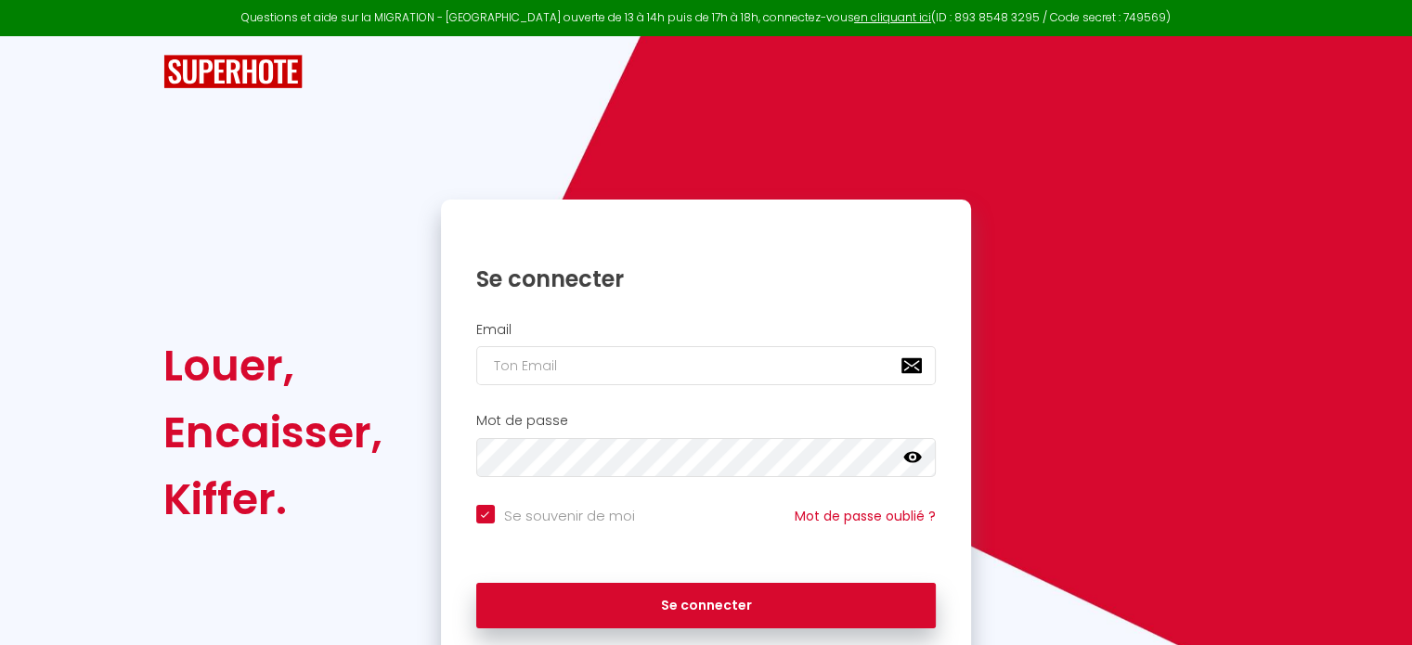
click at [551, 345] on div "Email" at bounding box center [706, 354] width 507 height 64
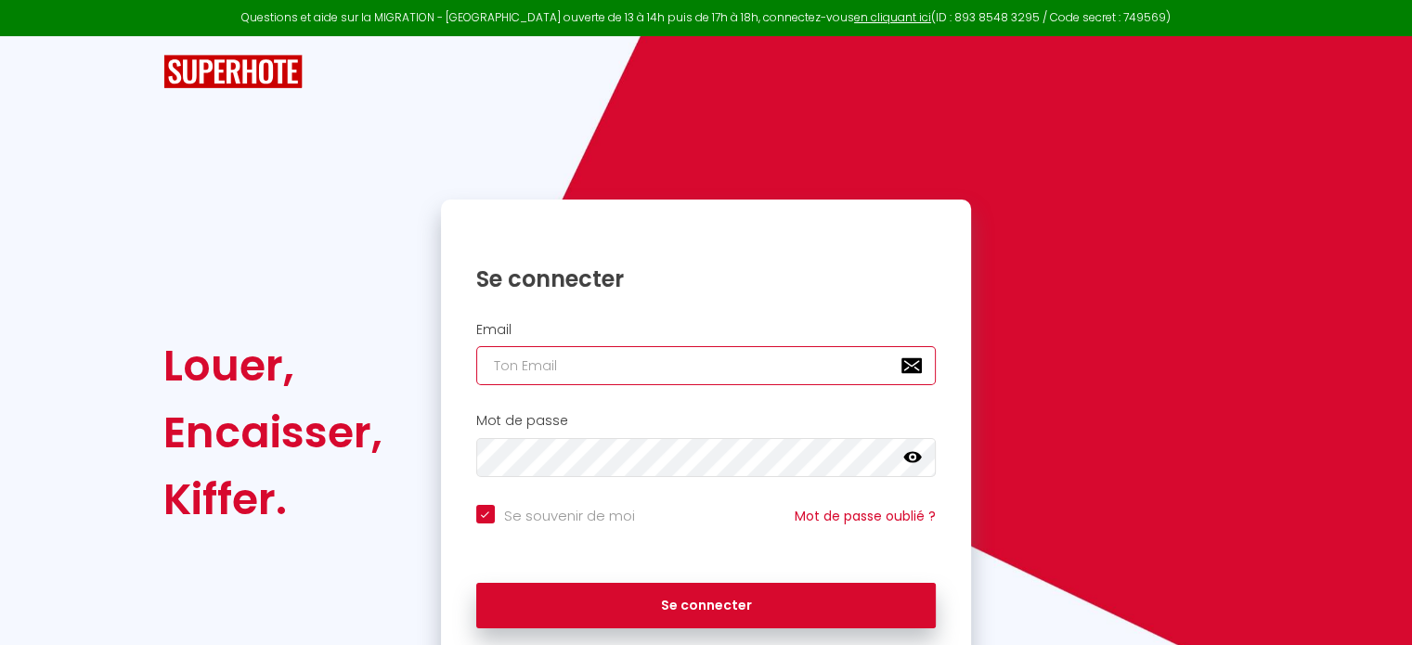
click at [569, 374] on input "email" at bounding box center [706, 365] width 460 height 39
type input "[PERSON_NAME][DOMAIN_NAME][EMAIL_ADDRESS][DOMAIN_NAME]"
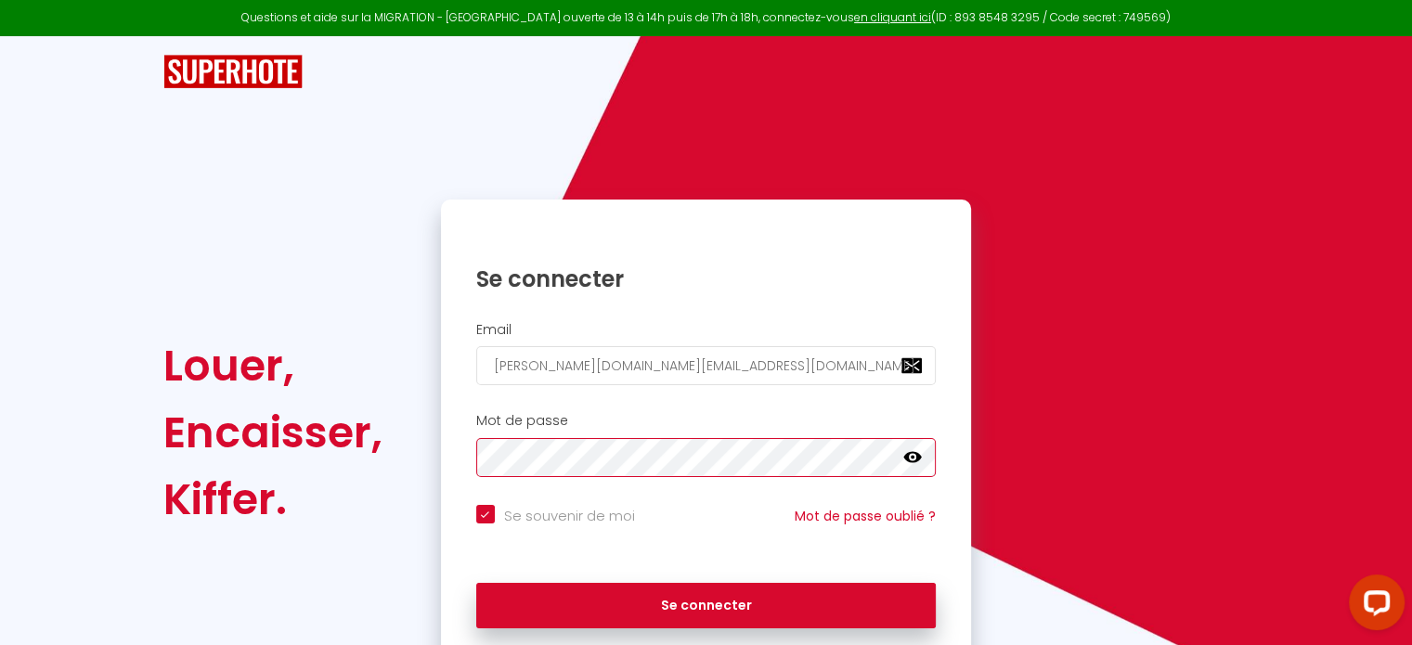
click at [476, 583] on button "Se connecter" at bounding box center [706, 606] width 460 height 46
checkbox input "true"
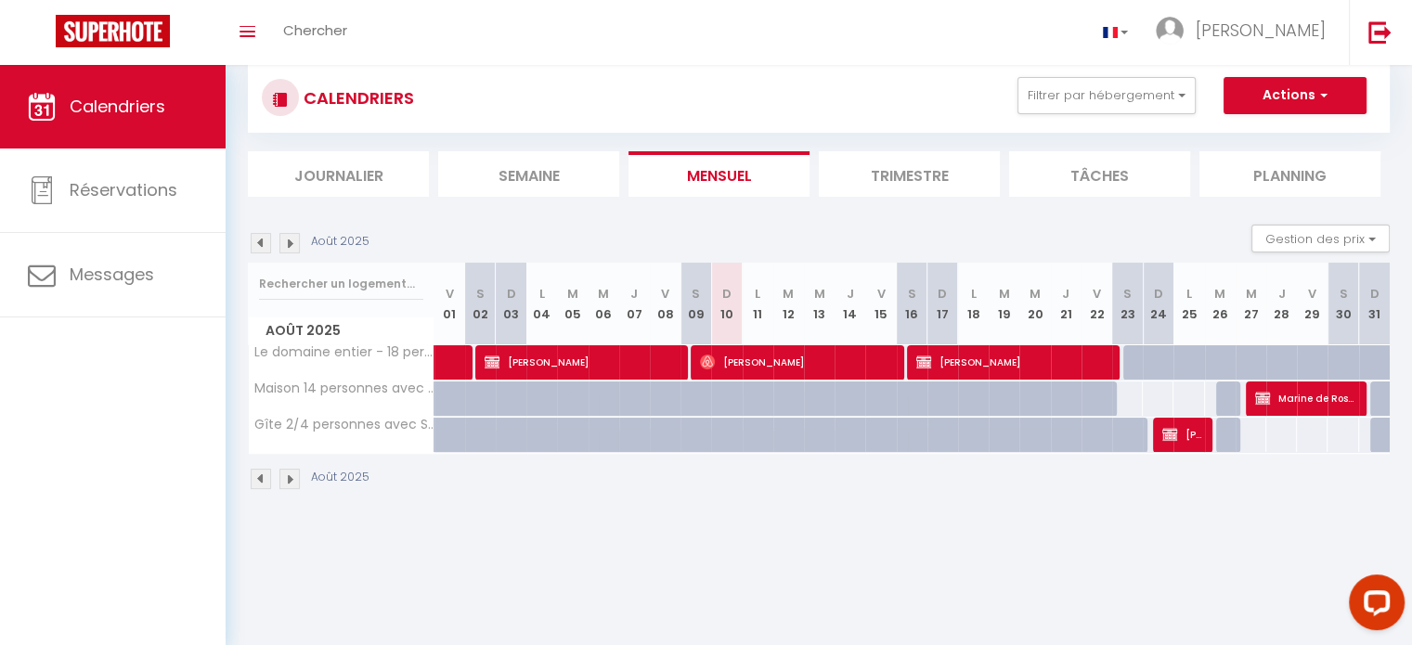
scroll to position [65, 0]
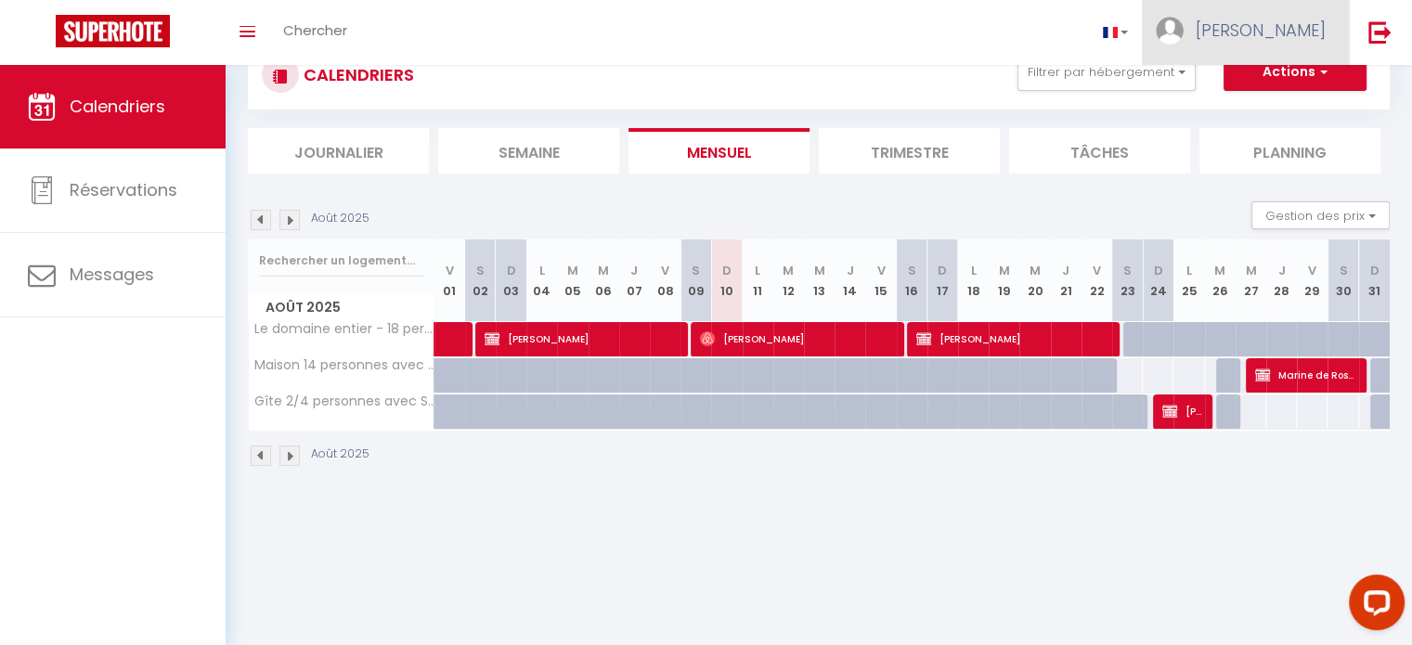
click at [1307, 23] on span "[PERSON_NAME]" at bounding box center [1260, 30] width 130 height 23
click at [1237, 86] on link "Paramètres" at bounding box center [1274, 93] width 137 height 32
select select "fr"
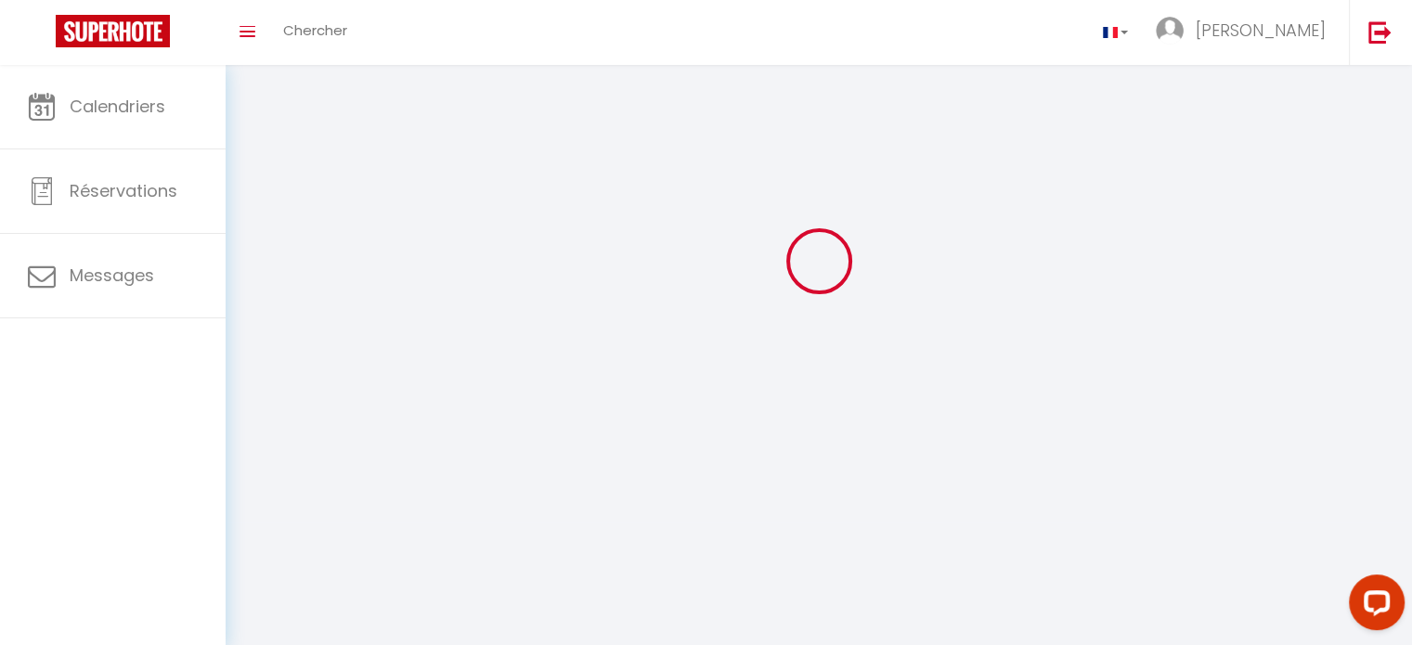
type input "[PERSON_NAME]"
select select
select select "28"
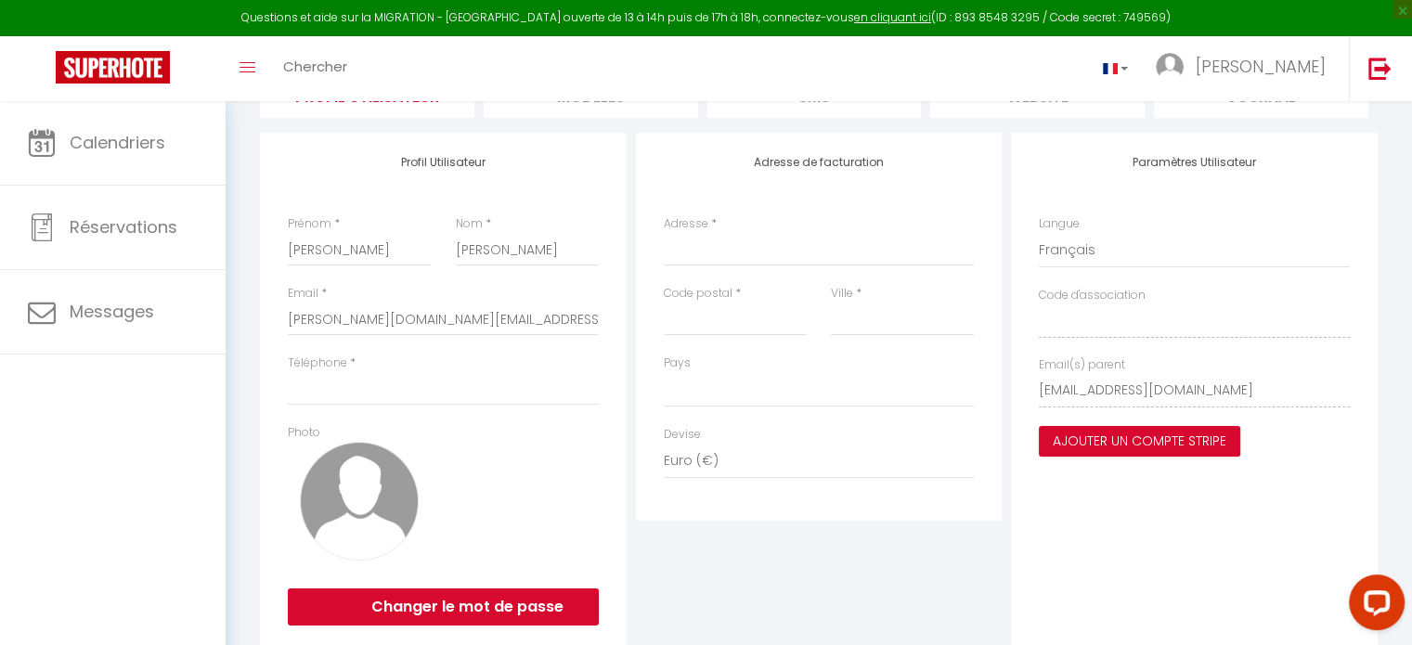
scroll to position [225, 0]
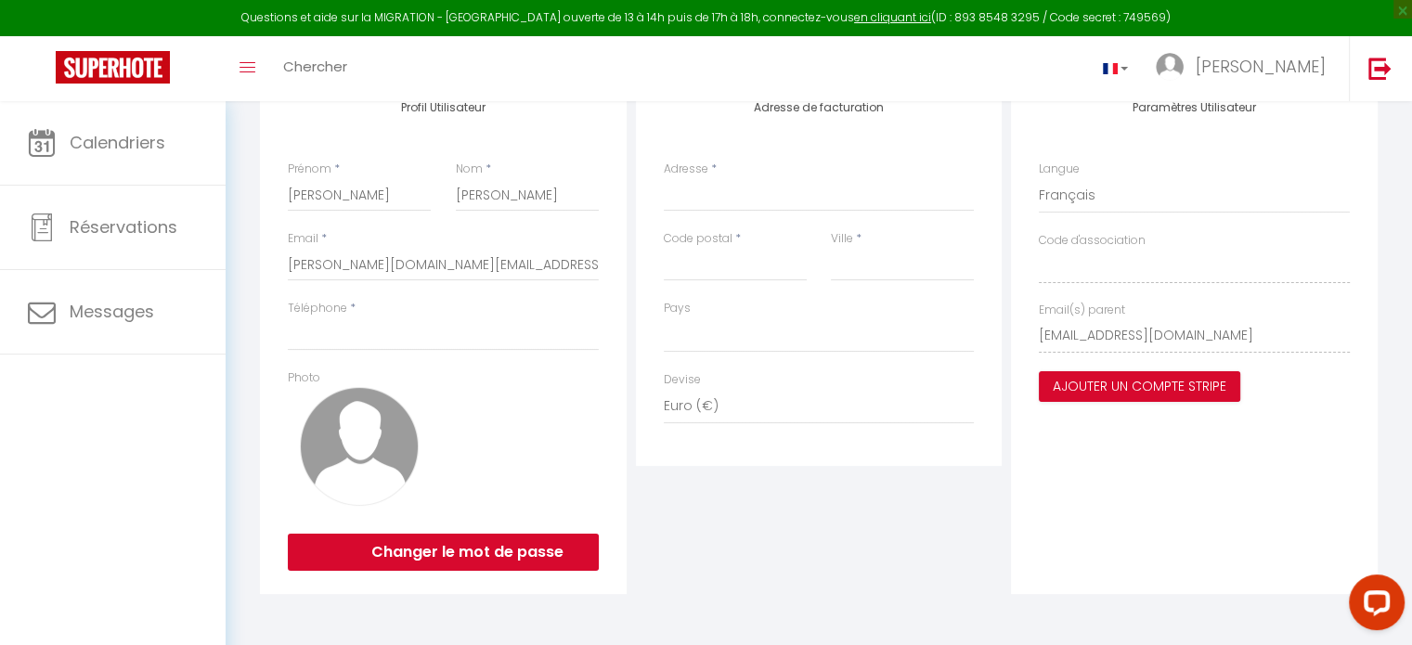
click at [336, 433] on img at bounding box center [359, 446] width 119 height 119
click at [358, 420] on img at bounding box center [359, 446] width 119 height 119
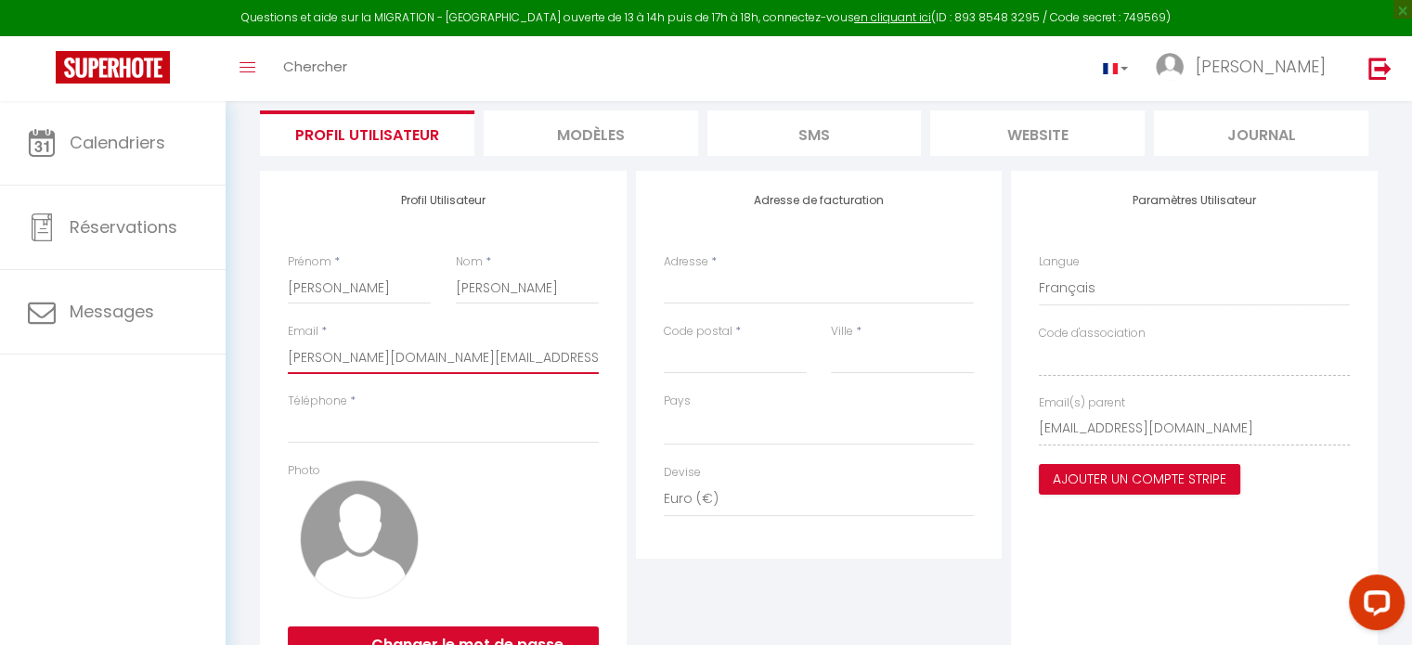
click at [461, 360] on input "[PERSON_NAME][DOMAIN_NAME][EMAIL_ADDRESS][DOMAIN_NAME]" at bounding box center [443, 357] width 311 height 33
drag, startPoint x: 150, startPoint y: 471, endPoint x: 201, endPoint y: 467, distance: 51.2
click at [149, 468] on div "Calendriers Réservations Messages" at bounding box center [113, 393] width 226 height 584
click at [380, 503] on img at bounding box center [359, 539] width 119 height 119
click at [306, 464] on label "Photo" at bounding box center [304, 471] width 32 height 18
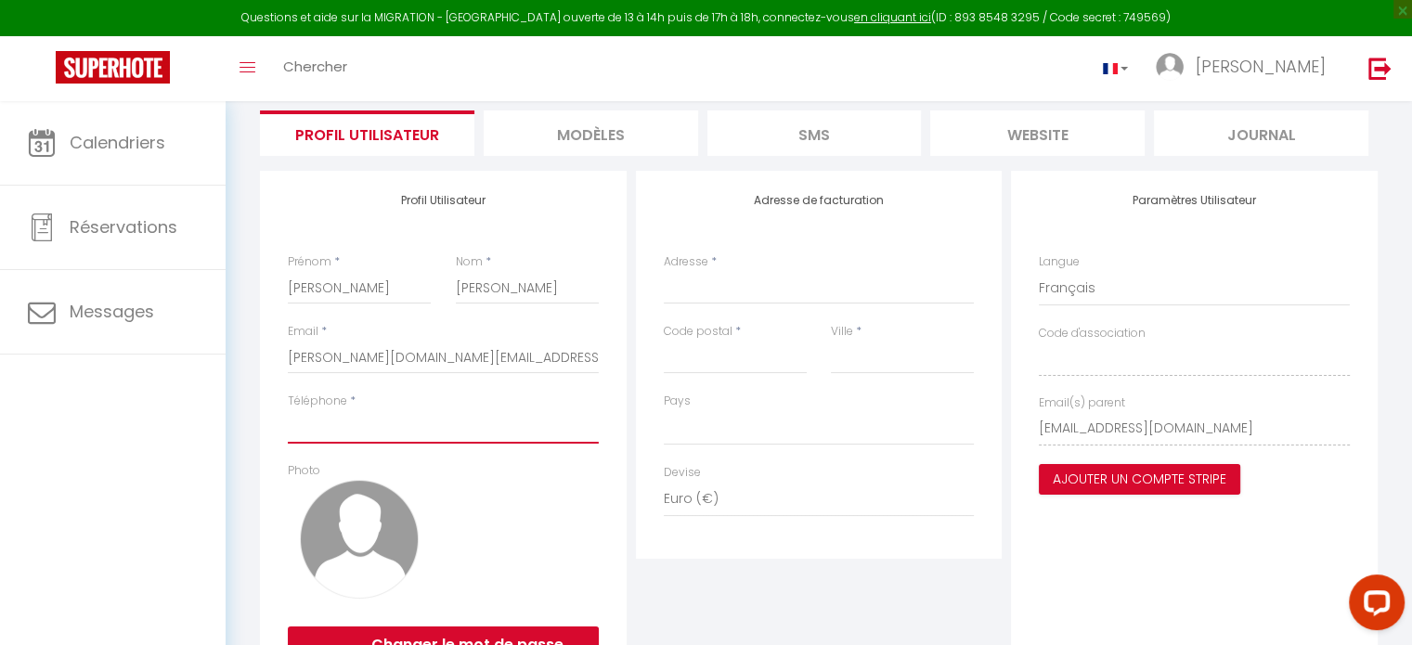
click at [323, 422] on input "Téléphone" at bounding box center [443, 426] width 311 height 33
click at [308, 559] on img at bounding box center [359, 539] width 119 height 119
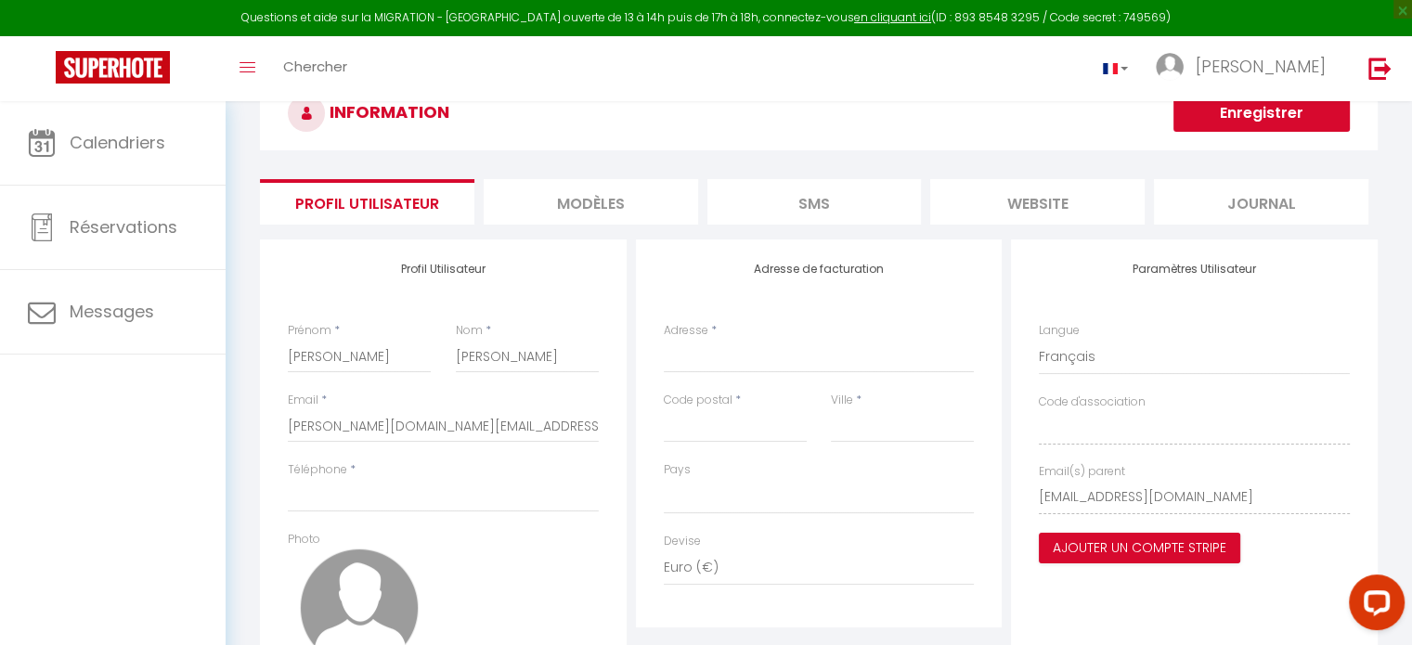
scroll to position [0, 0]
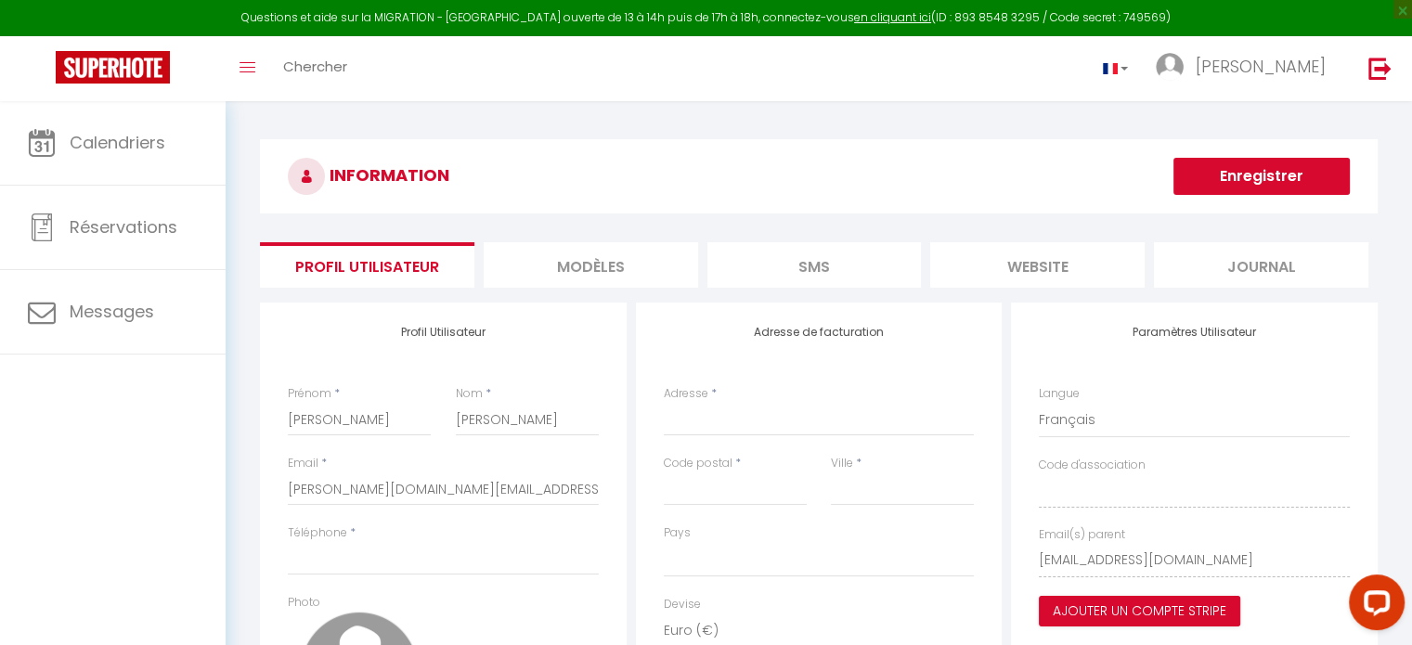
click at [542, 261] on li "MODÈLES" at bounding box center [591, 264] width 214 height 45
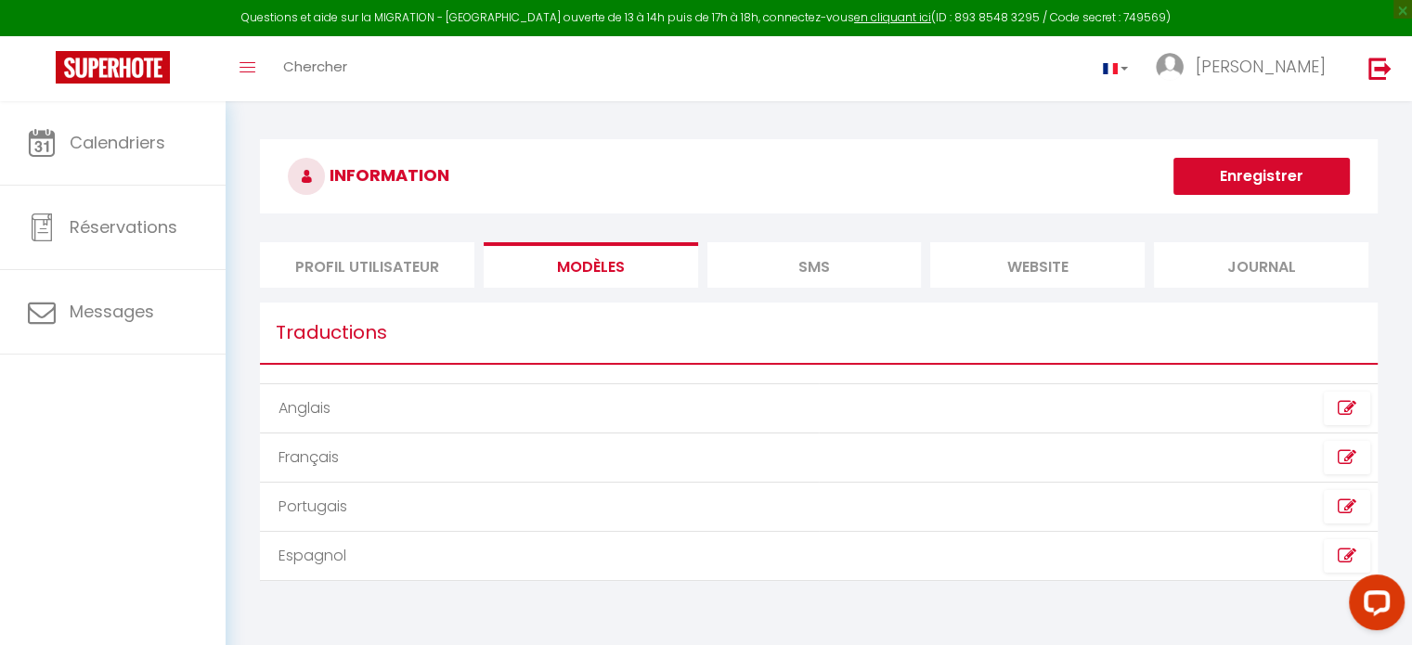
click at [841, 248] on li "SMS" at bounding box center [814, 264] width 214 height 45
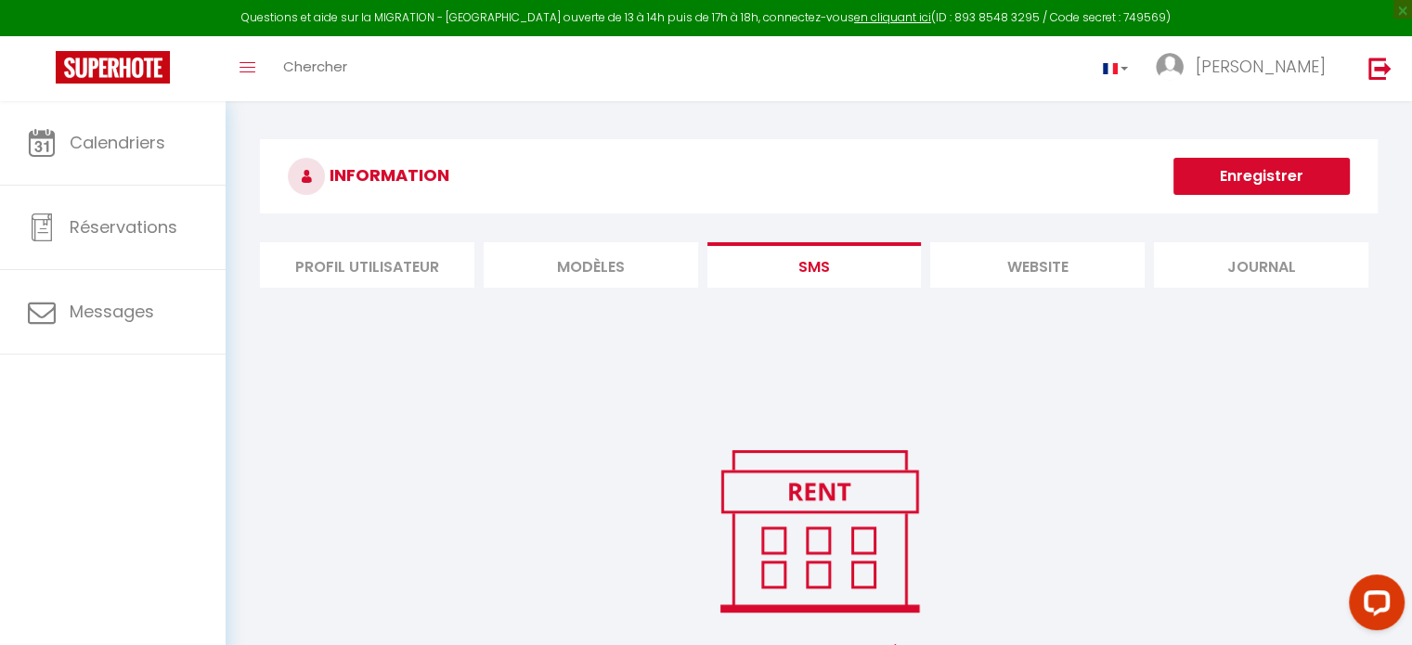
click at [1119, 259] on li "website" at bounding box center [1037, 264] width 214 height 45
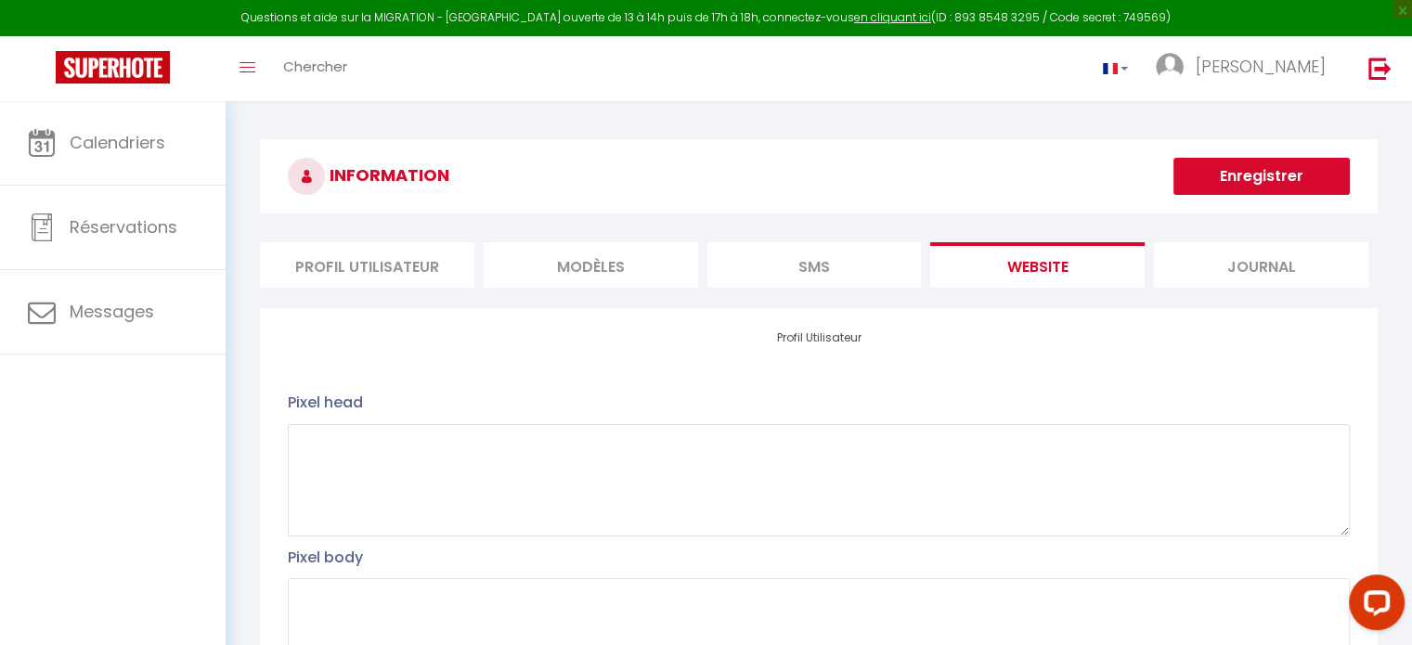
click at [1195, 266] on li "Journal" at bounding box center [1261, 264] width 214 height 45
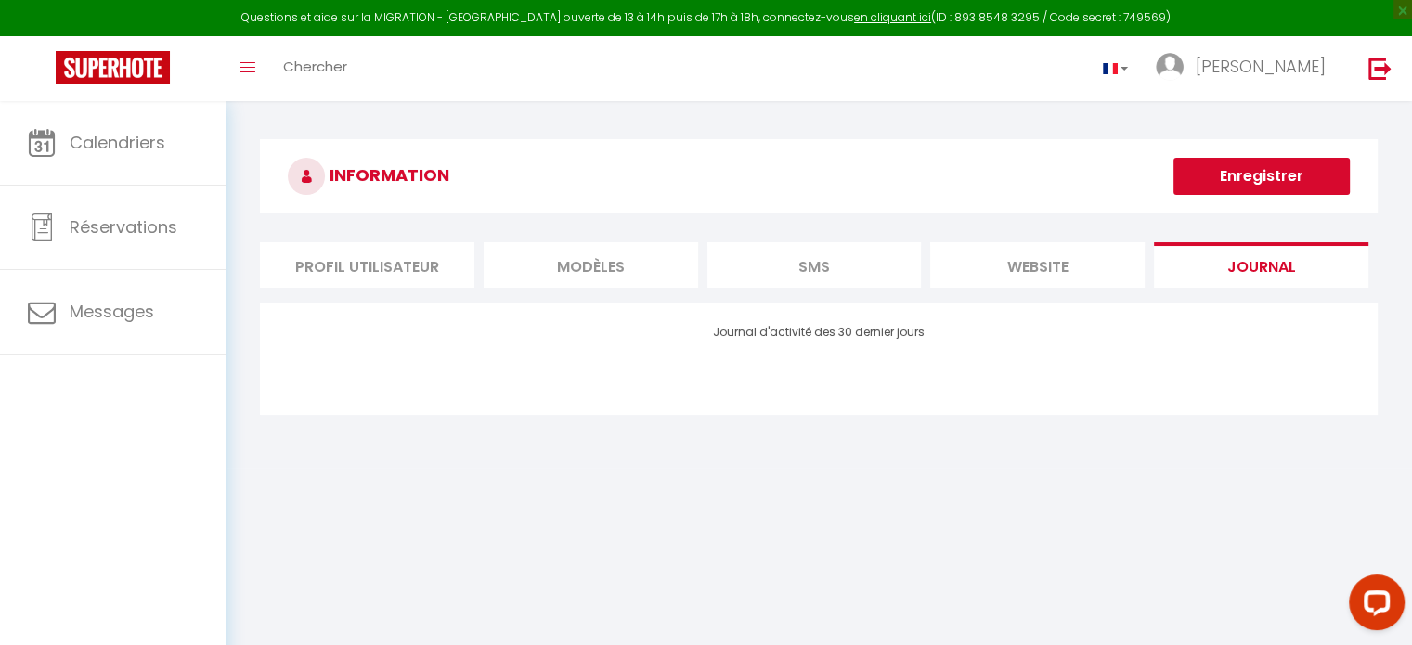
click at [408, 265] on li "Profil Utilisateur" at bounding box center [367, 264] width 214 height 45
select select
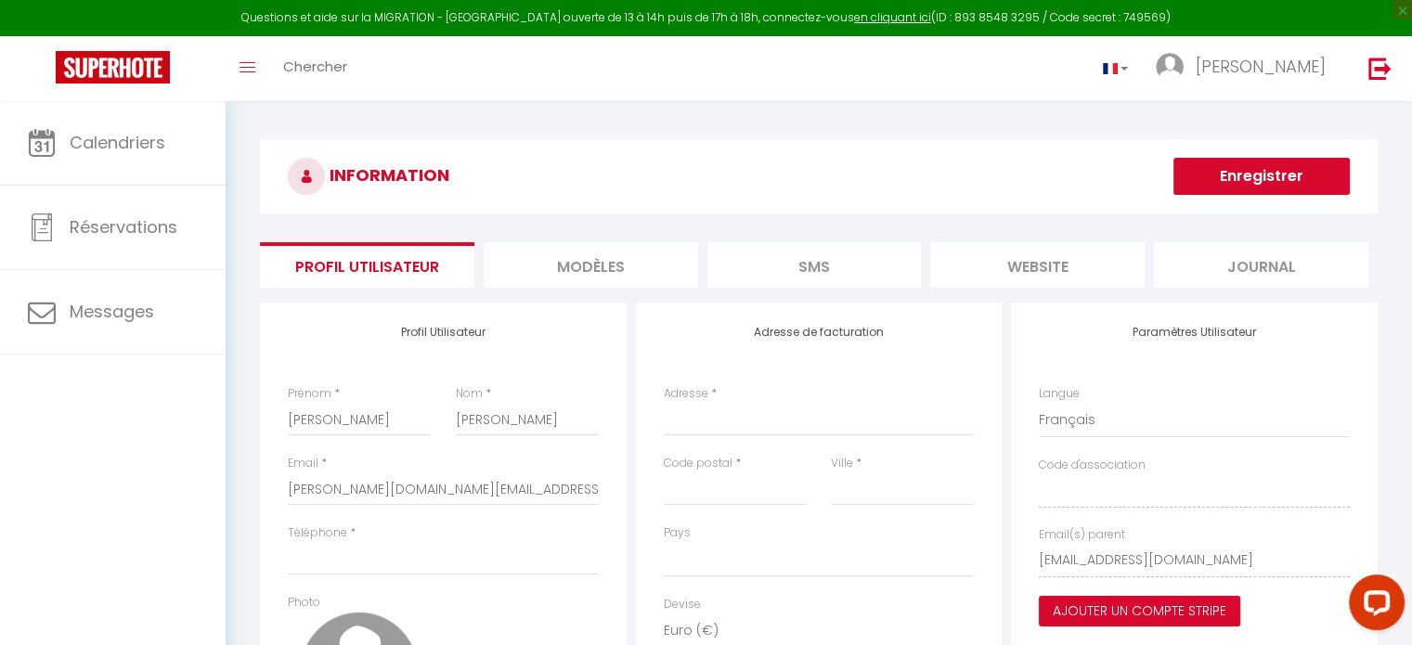
scroll to position [225, 0]
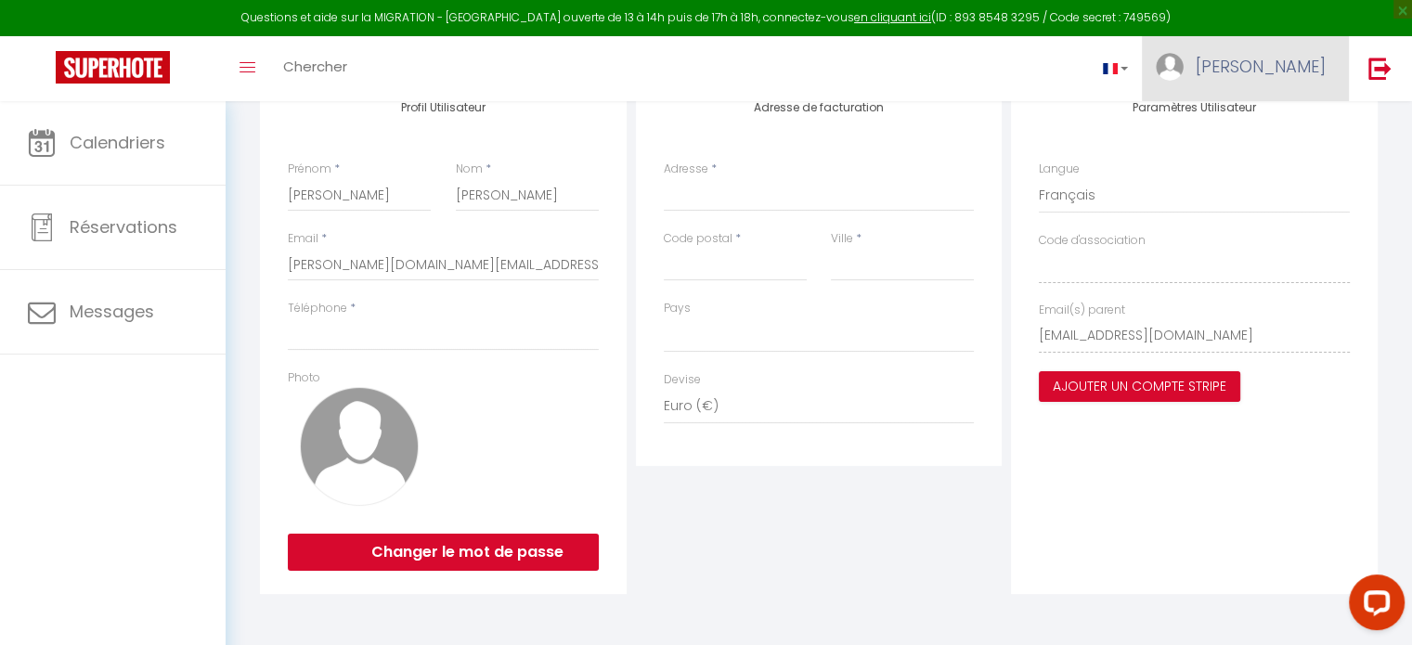
click at [1312, 55] on span "[PERSON_NAME]" at bounding box center [1260, 66] width 130 height 23
drag, startPoint x: 57, startPoint y: 456, endPoint x: 73, endPoint y: 457, distance: 16.7
click at [60, 457] on div "Calendriers Réservations Messages" at bounding box center [113, 393] width 226 height 584
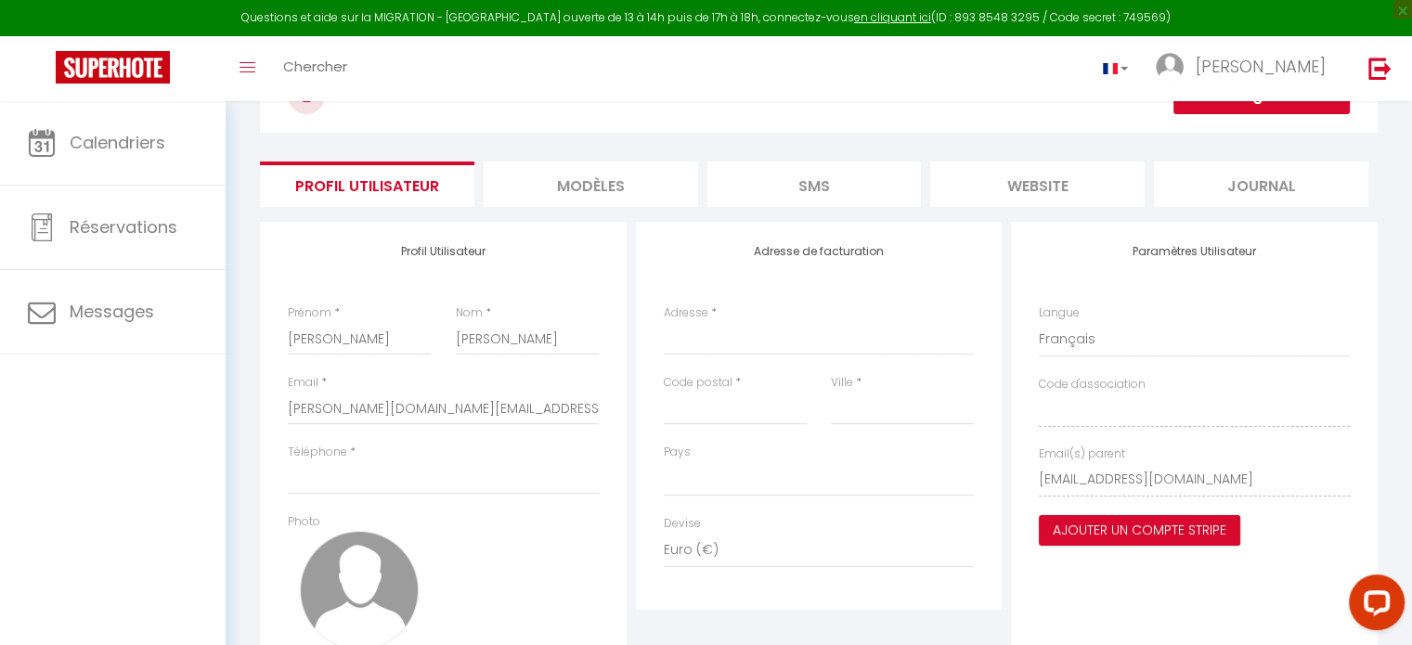
scroll to position [0, 0]
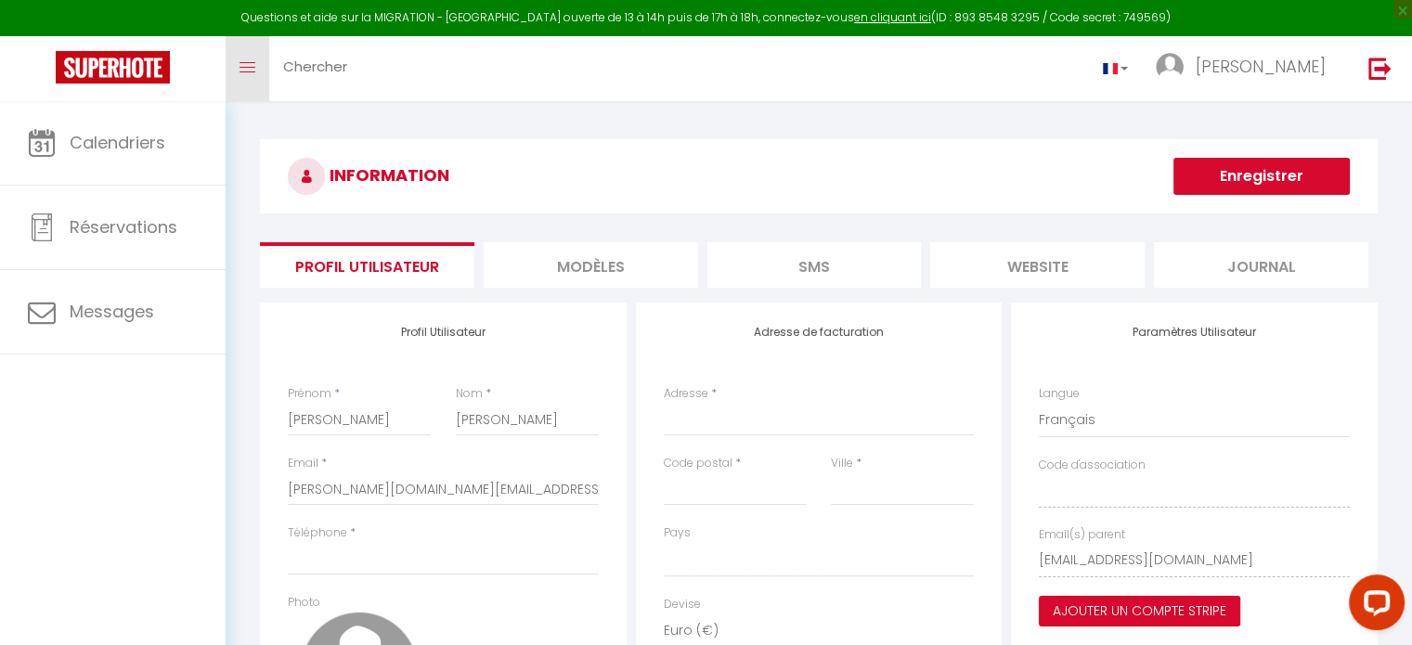
click at [247, 73] on link "Toggle menubar" at bounding box center [248, 68] width 44 height 65
click at [245, 70] on icon "Toggle menubar" at bounding box center [247, 67] width 16 height 11
click at [1143, 63] on link at bounding box center [1116, 68] width 54 height 65
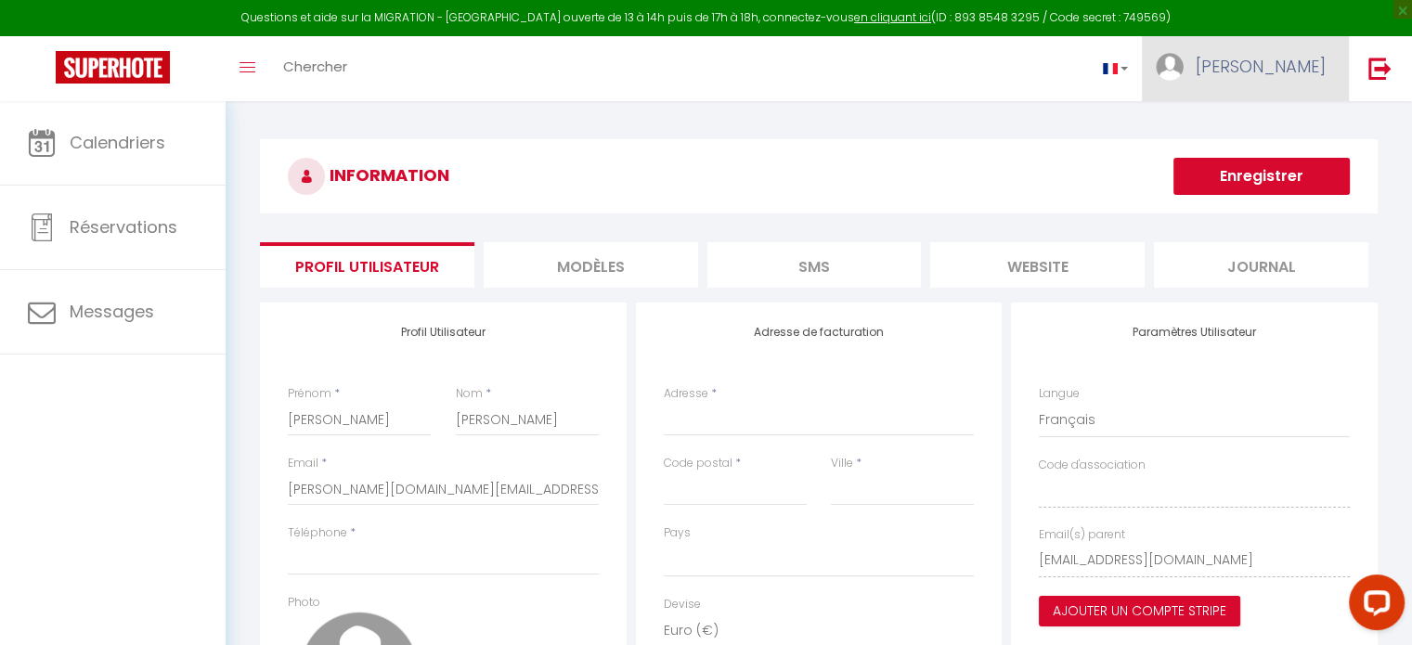
click at [1254, 54] on link "[PERSON_NAME]" at bounding box center [1245, 68] width 207 height 65
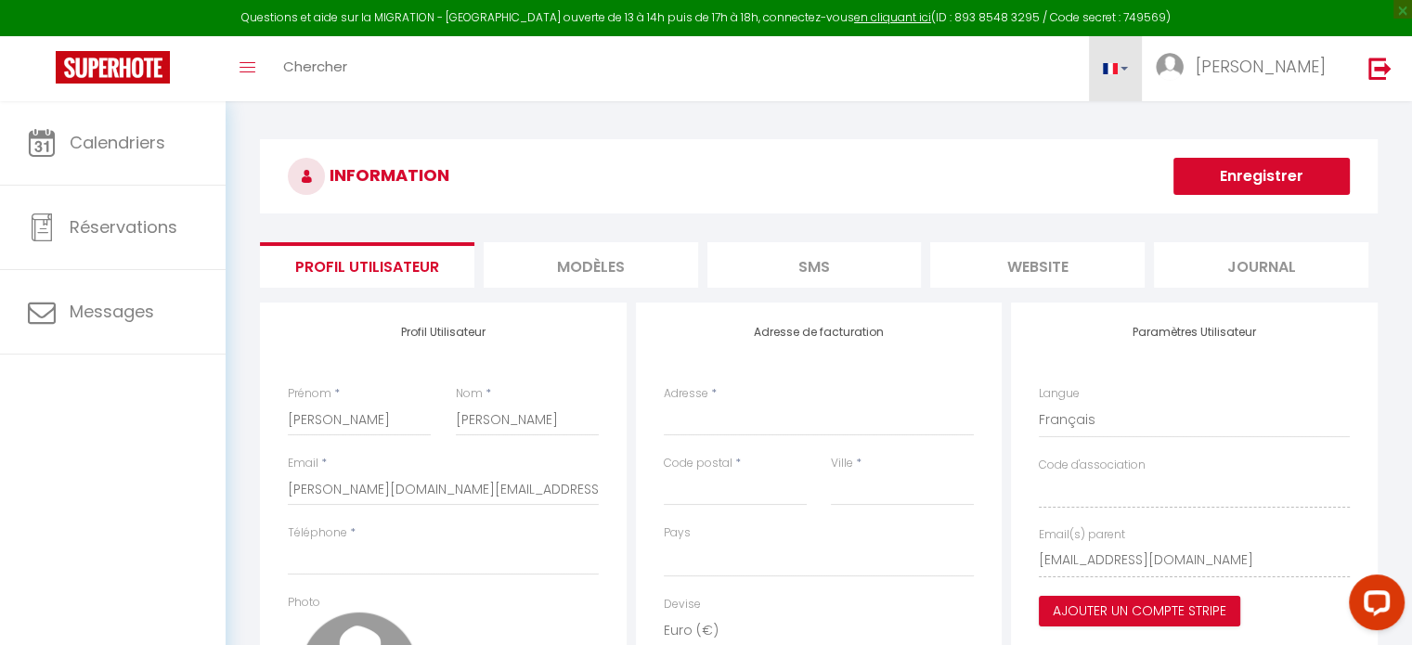
click at [1118, 64] on span at bounding box center [1110, 68] width 15 height 11
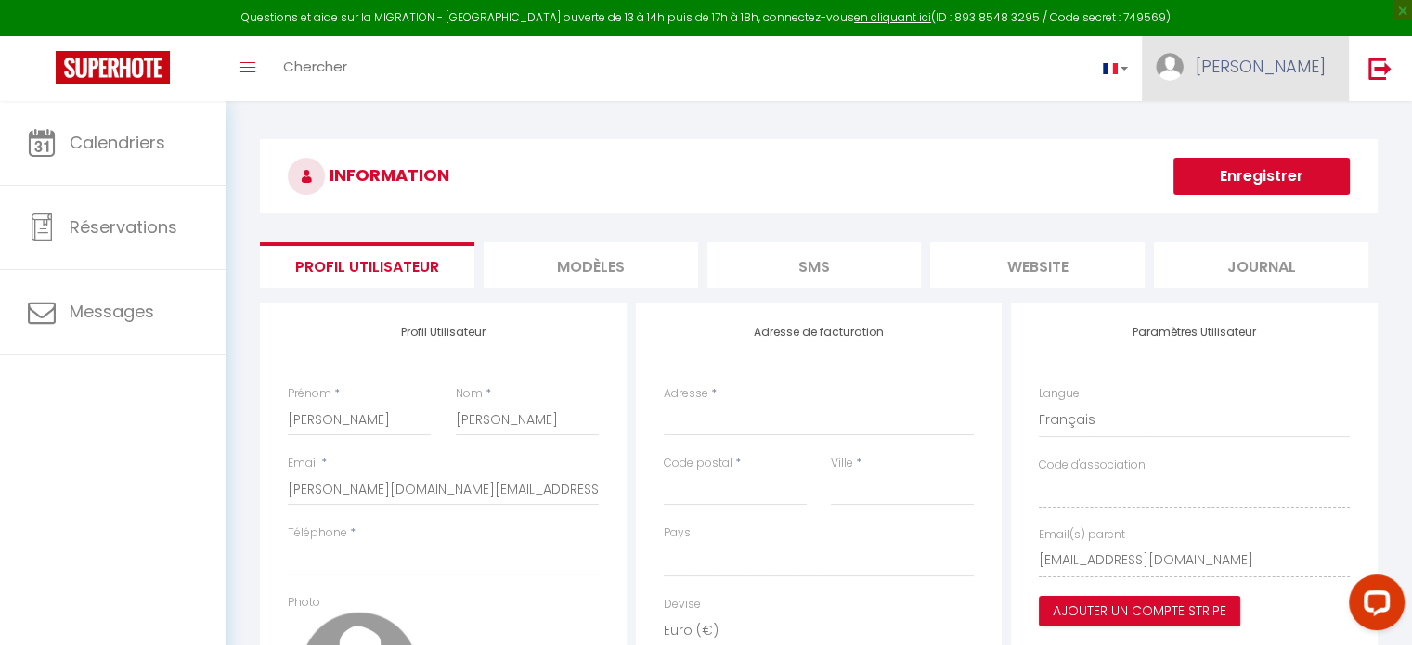
click at [1299, 53] on link "[PERSON_NAME]" at bounding box center [1245, 68] width 207 height 65
click at [1298, 125] on link "Paramètres" at bounding box center [1274, 129] width 137 height 32
drag, startPoint x: 460, startPoint y: 180, endPoint x: 562, endPoint y: 202, distance: 103.6
click at [460, 180] on h3 "INFORMATION" at bounding box center [819, 176] width 1118 height 74
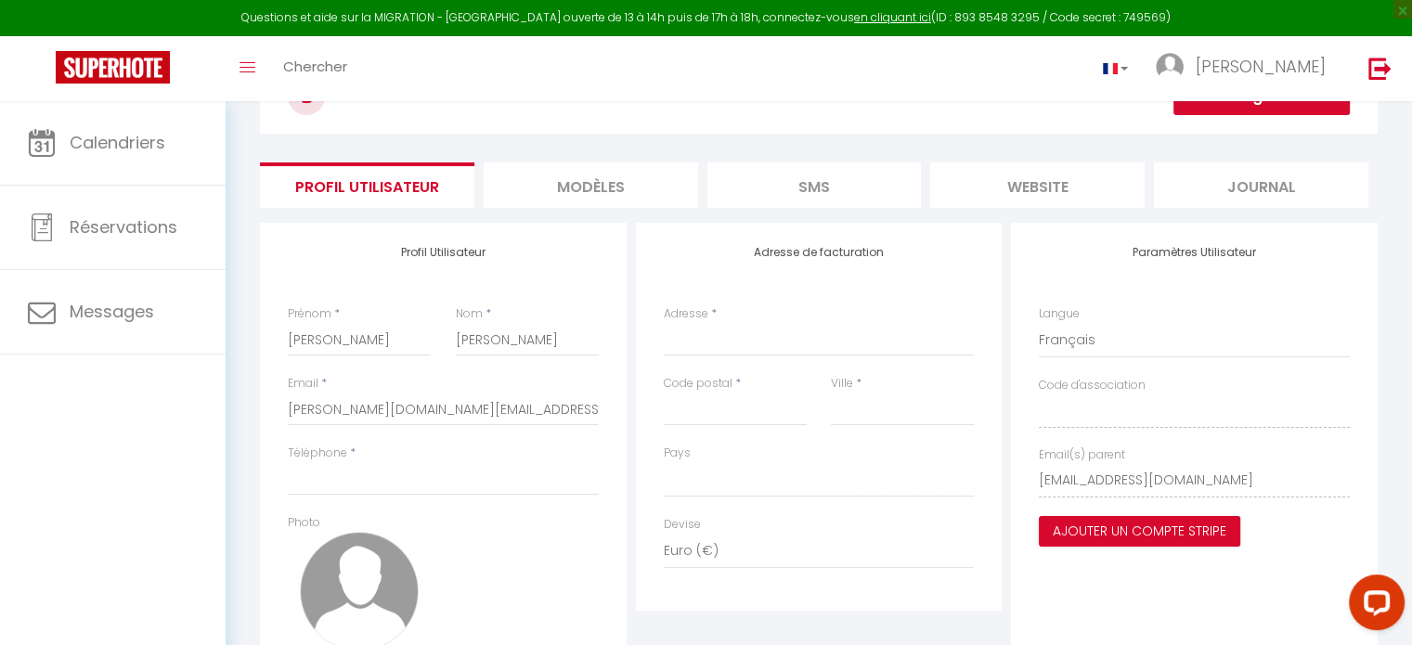
scroll to position [186, 0]
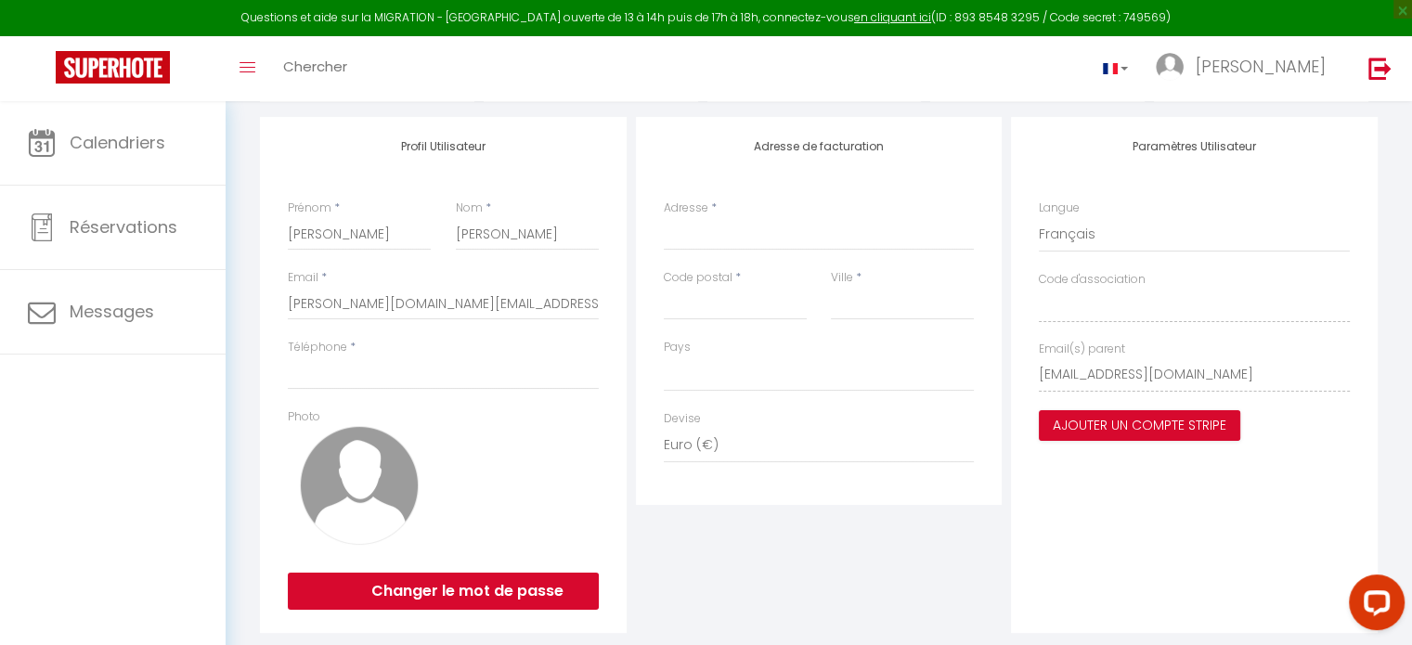
drag, startPoint x: 343, startPoint y: 475, endPoint x: 433, endPoint y: 485, distance: 90.6
click at [345, 477] on img at bounding box center [359, 485] width 119 height 119
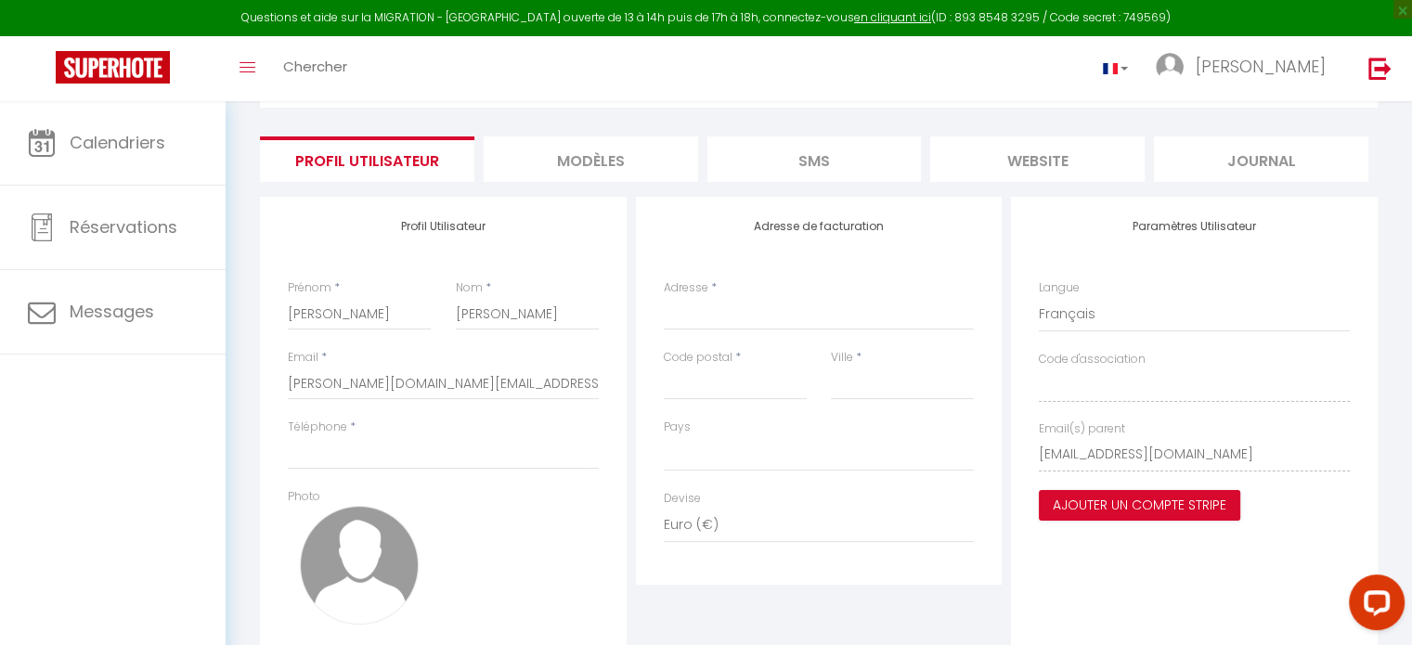
scroll to position [0, 0]
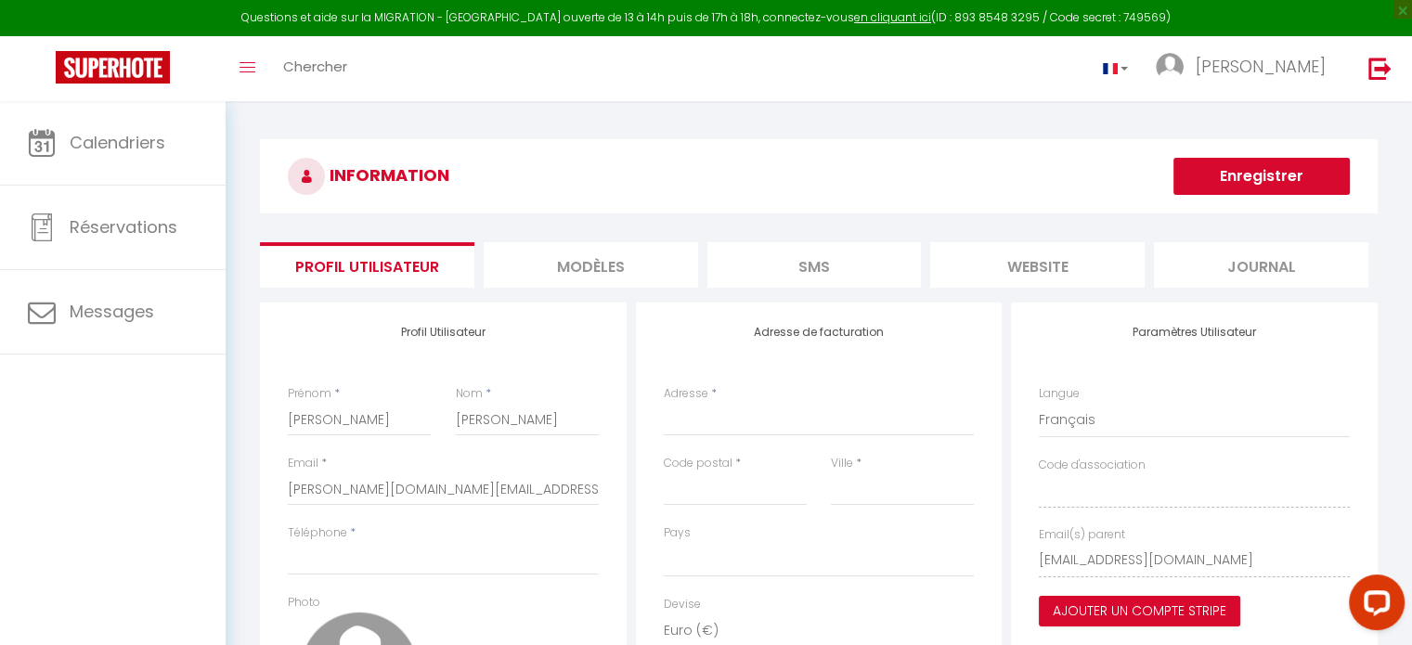
click at [624, 267] on li "MODÈLES" at bounding box center [591, 264] width 214 height 45
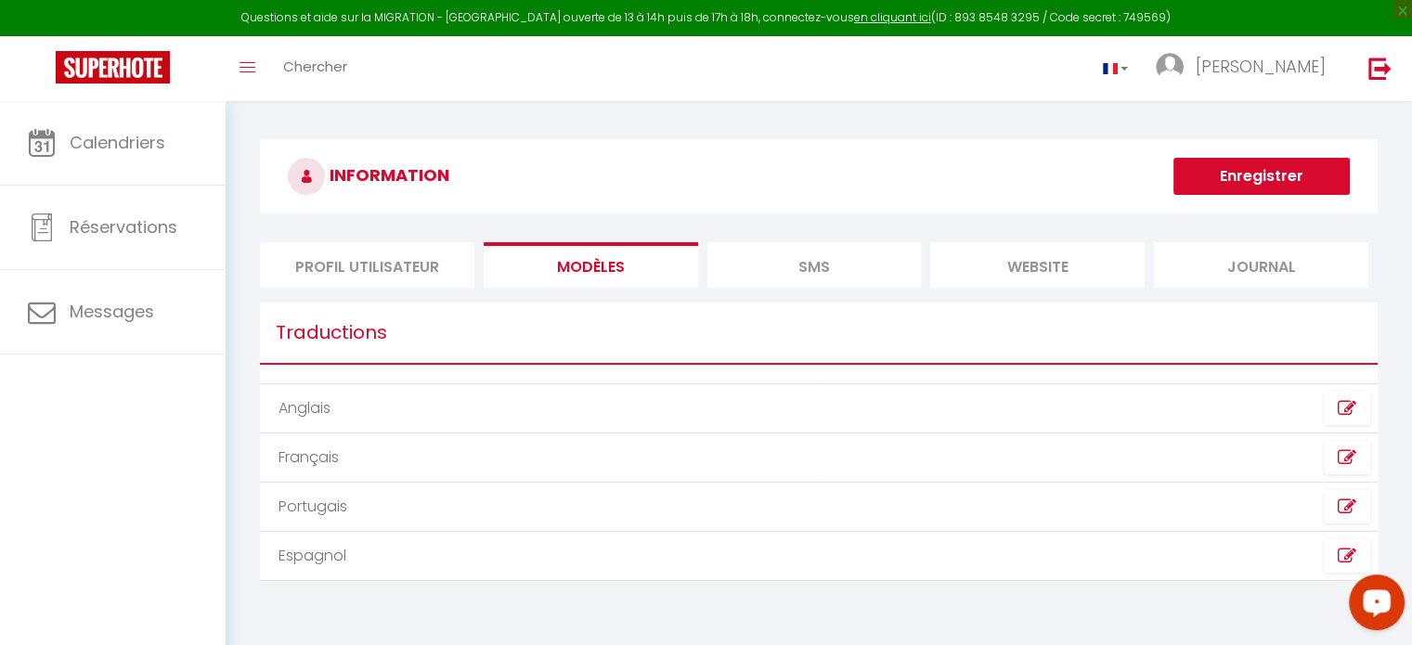
click at [867, 274] on li "SMS" at bounding box center [814, 264] width 214 height 45
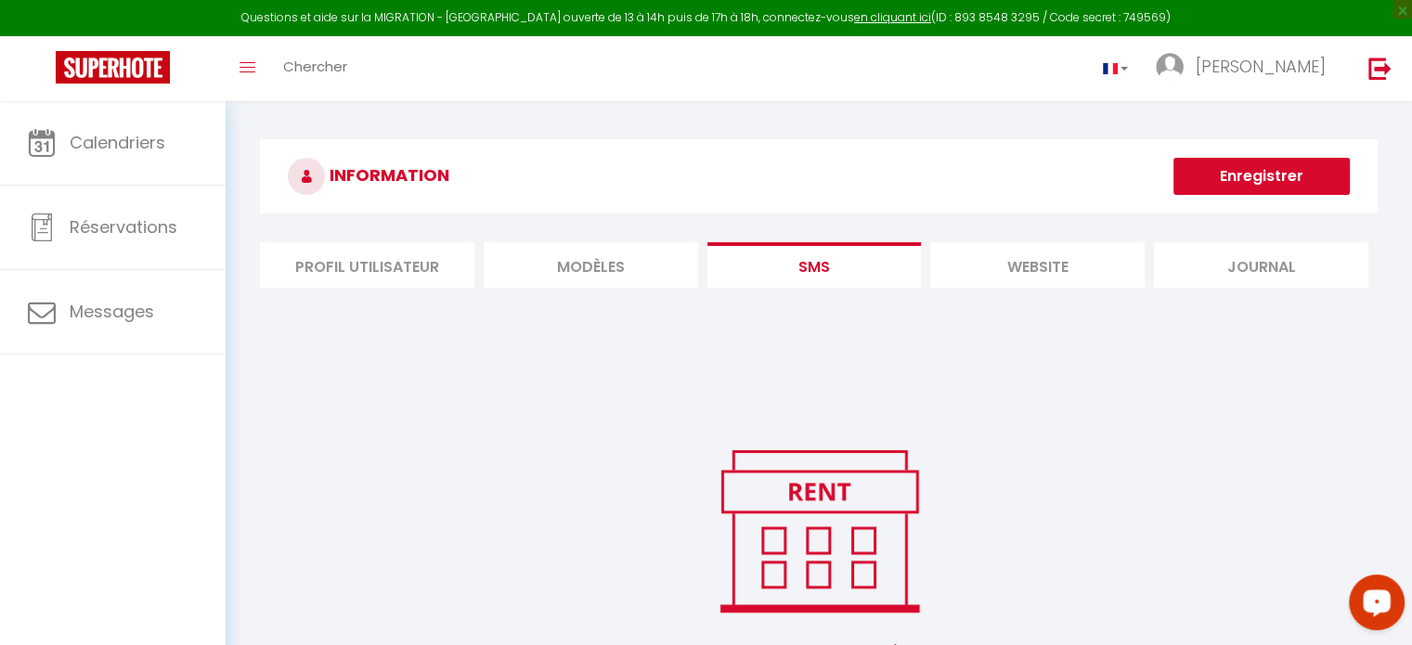
click at [996, 271] on li "website" at bounding box center [1037, 264] width 214 height 45
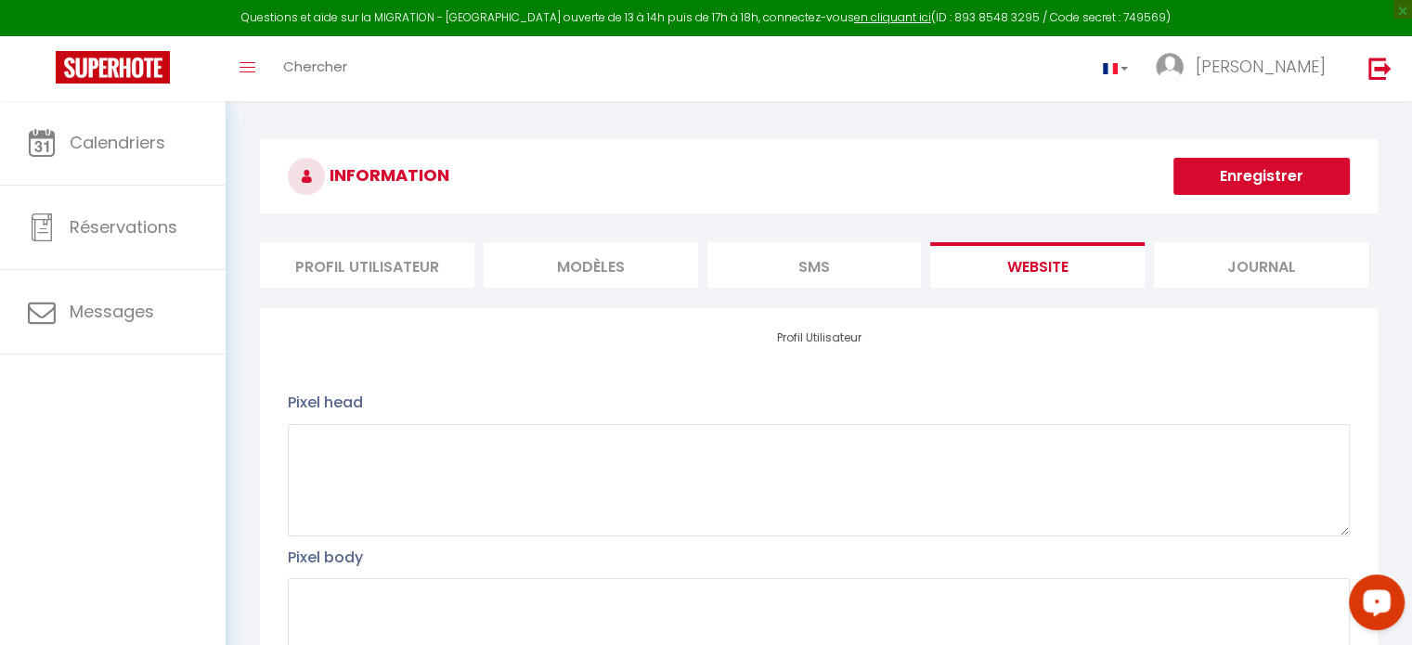
click at [1188, 265] on li "Journal" at bounding box center [1261, 264] width 214 height 45
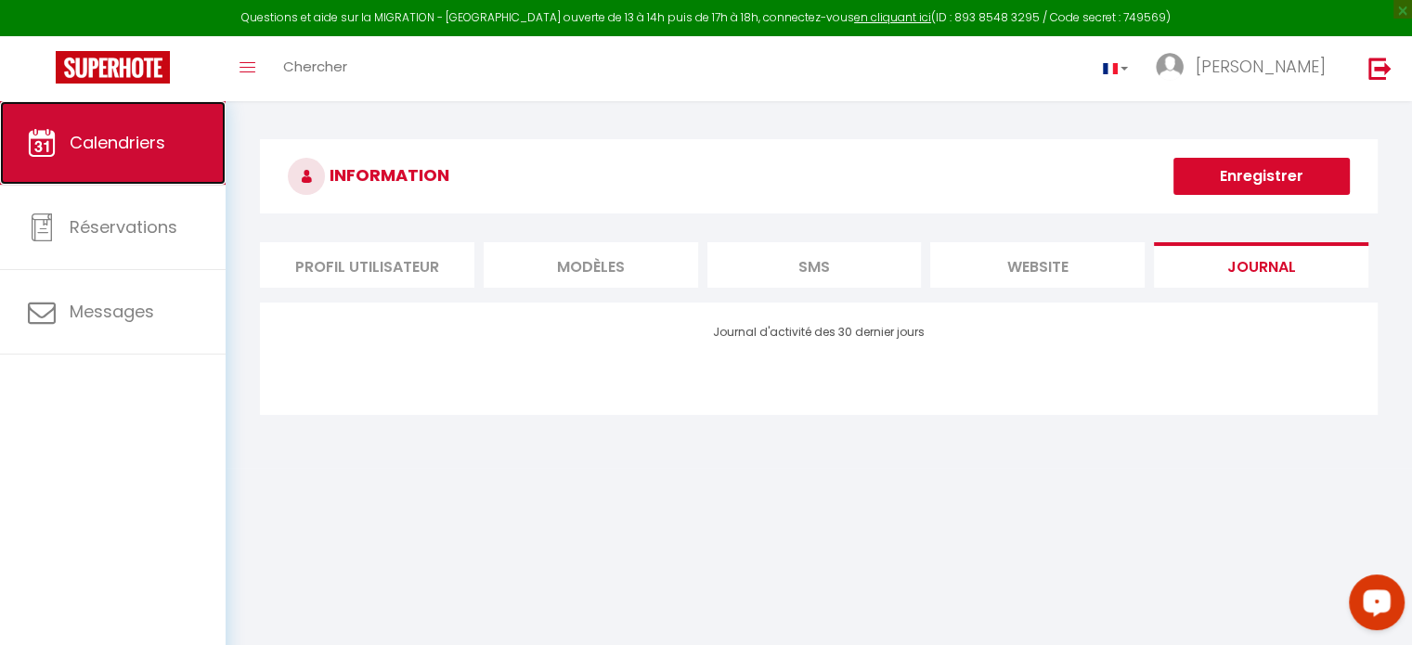
click at [115, 116] on link "Calendriers" at bounding box center [113, 143] width 226 height 84
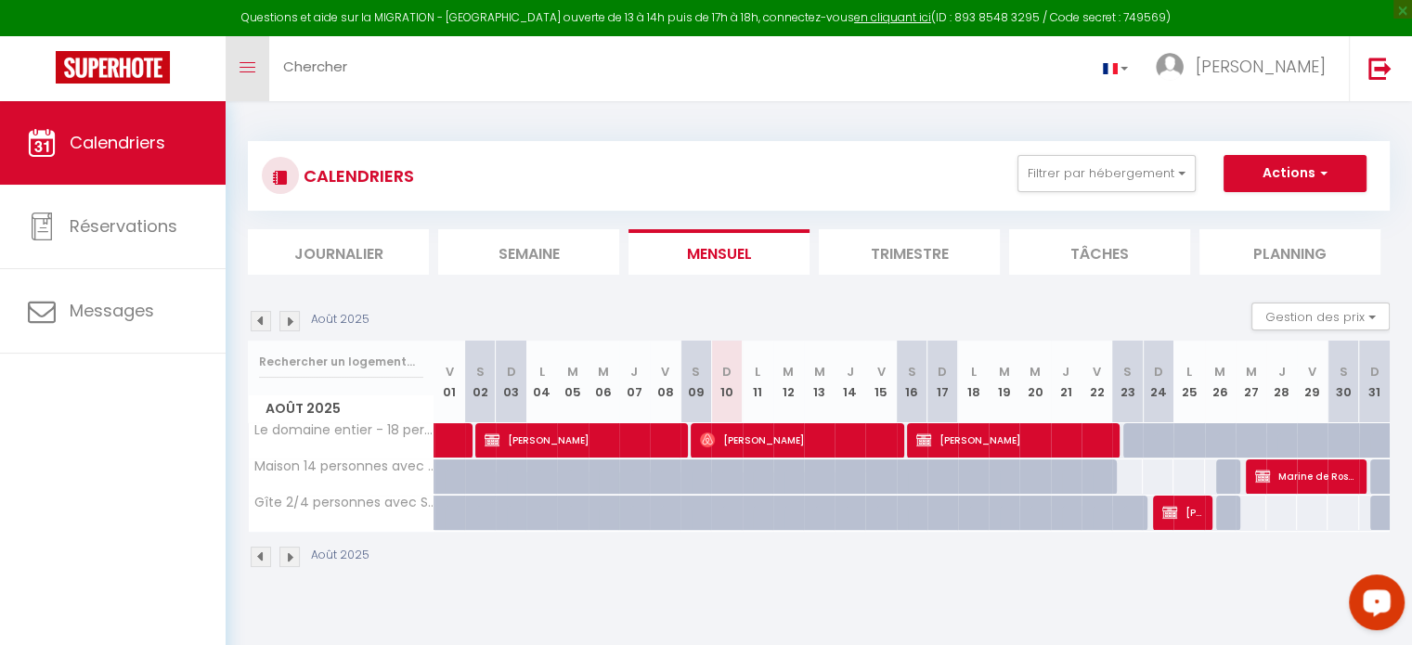
click at [258, 68] on link "Toggle menubar" at bounding box center [248, 68] width 44 height 65
